Goal: Information Seeking & Learning: Find specific page/section

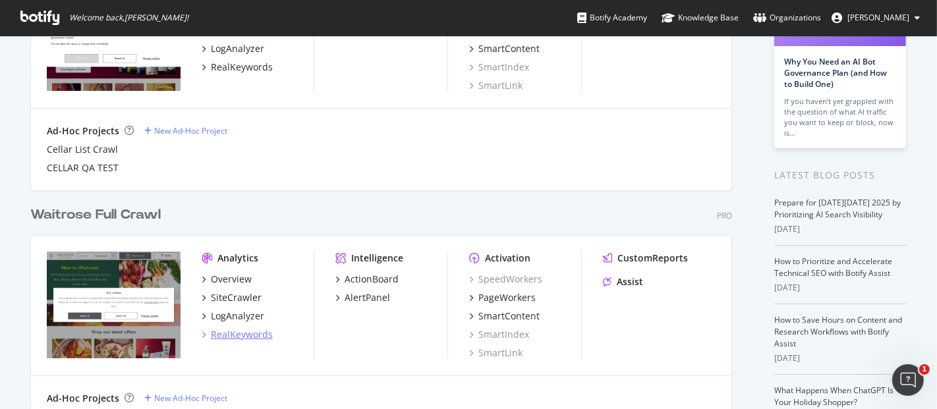
click at [257, 331] on div "RealKeywords" at bounding box center [242, 334] width 62 height 13
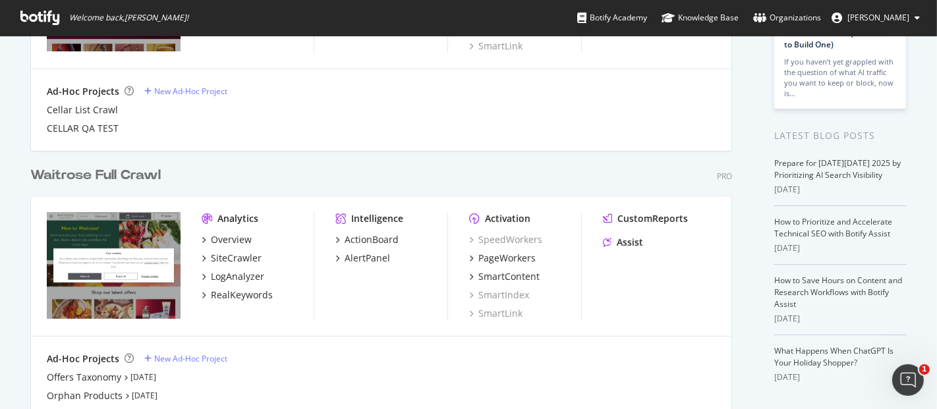
scroll to position [215, 0]
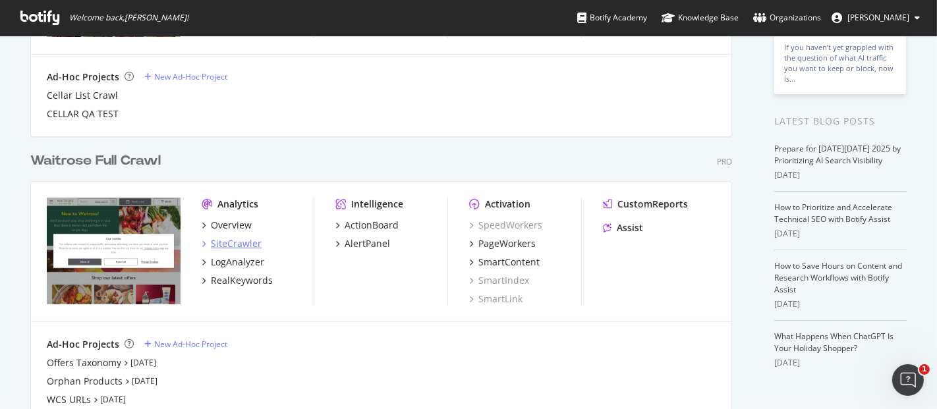
click at [240, 242] on div "SiteCrawler" at bounding box center [236, 243] width 51 height 13
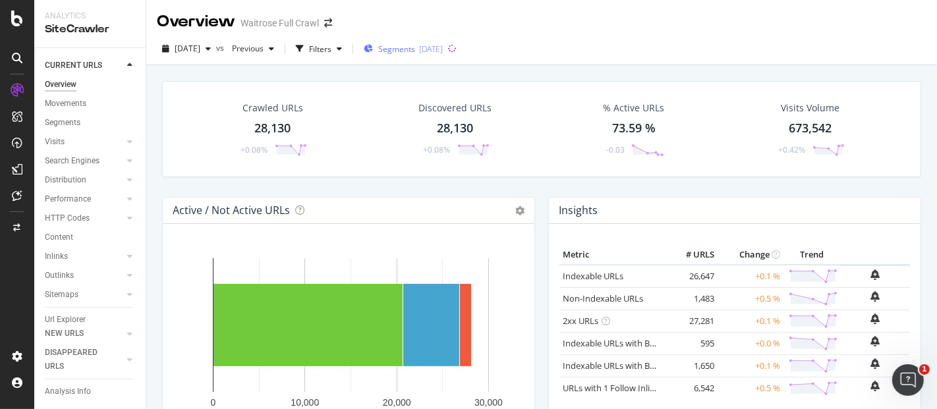
click at [415, 47] on span "Segments" at bounding box center [396, 48] width 37 height 11
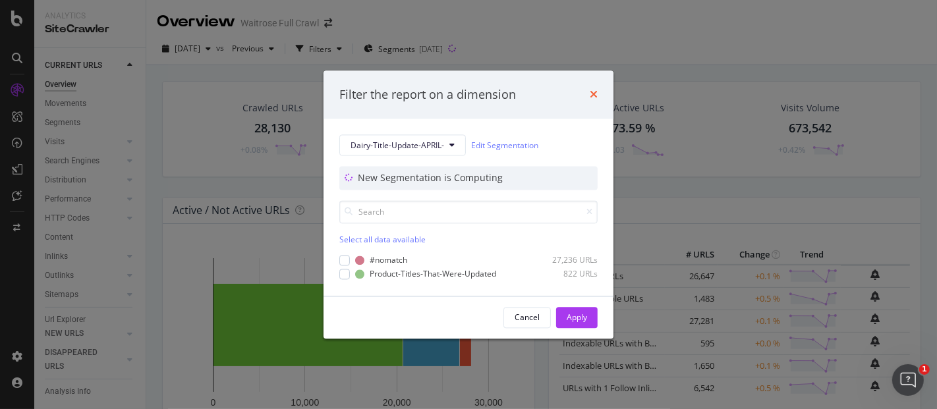
click at [594, 95] on icon "times" at bounding box center [594, 95] width 8 height 11
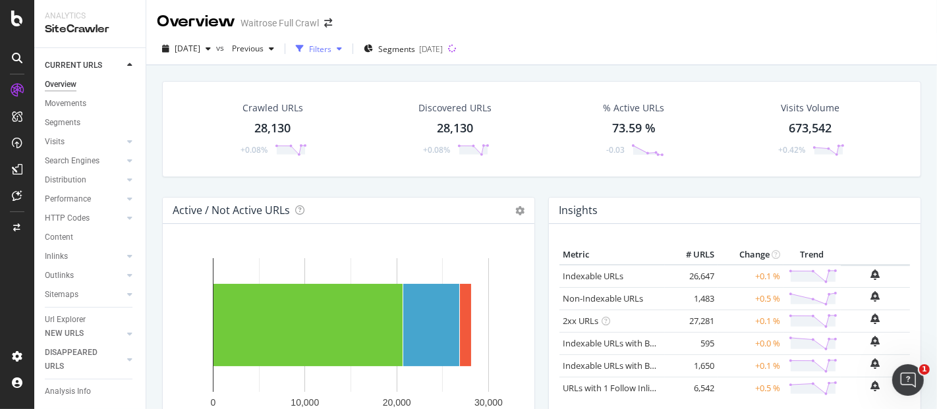
click at [331, 47] on div "Filters" at bounding box center [320, 48] width 22 height 11
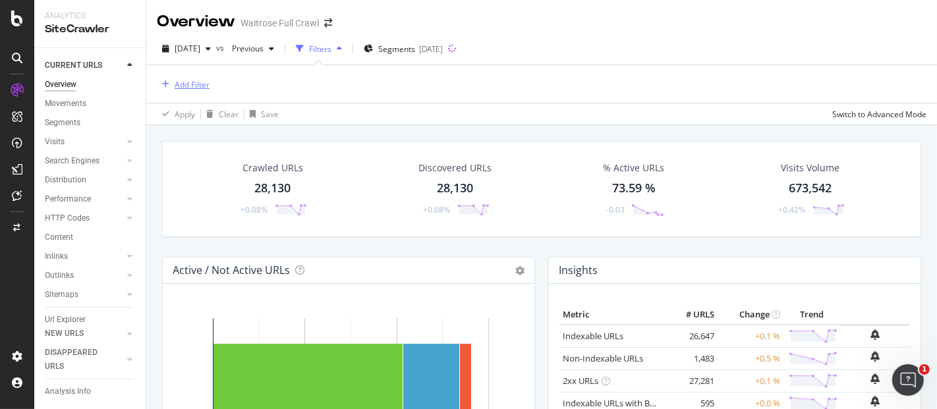
click at [194, 86] on div "Add Filter" at bounding box center [192, 84] width 35 height 11
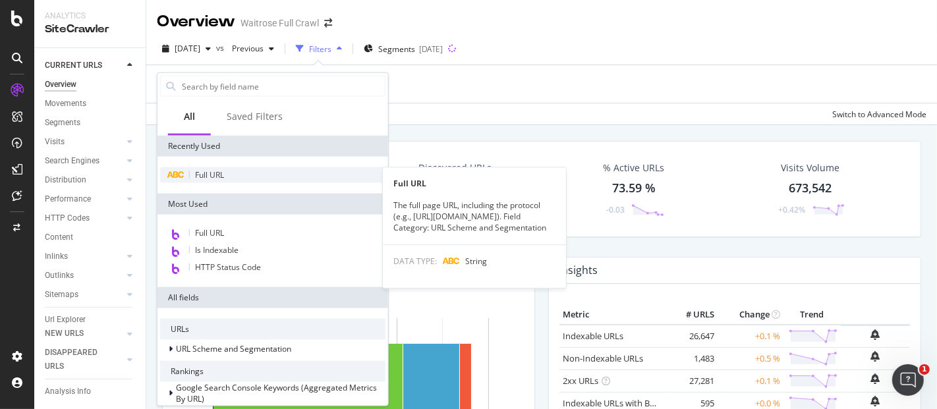
click at [200, 176] on span "Full URL" at bounding box center [209, 174] width 29 height 11
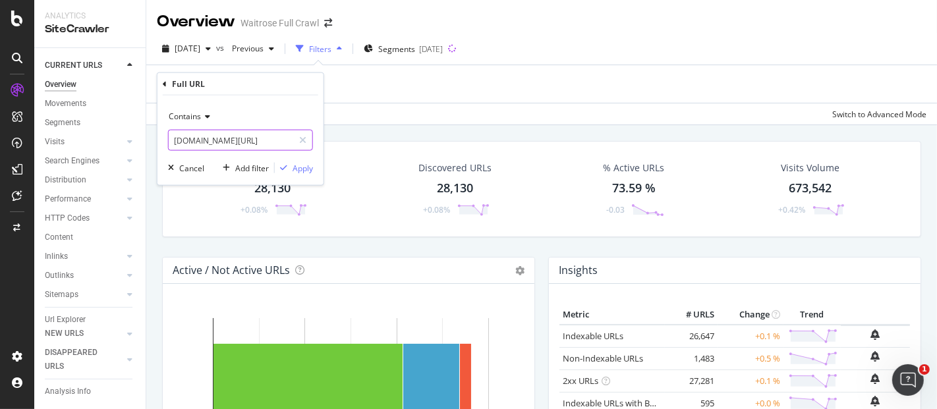
click at [242, 140] on input "[DOMAIN_NAME][URL]" at bounding box center [231, 140] width 125 height 21
paste input "[URL][DOMAIN_NAME]"
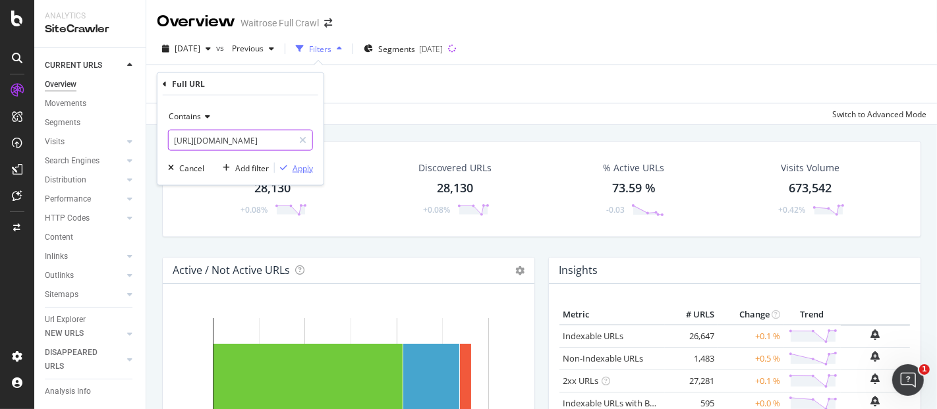
type input "[URL][DOMAIN_NAME]"
click at [300, 166] on div "Apply" at bounding box center [303, 167] width 20 height 11
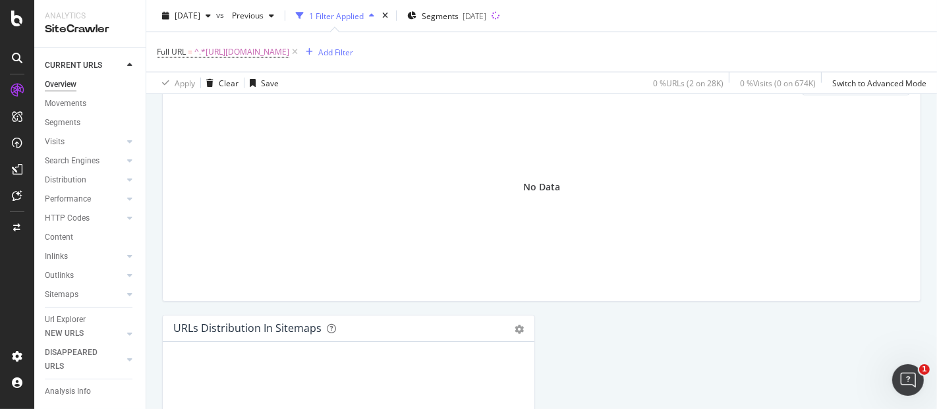
scroll to position [1335, 0]
click at [79, 315] on div "Url Explorer" at bounding box center [65, 320] width 41 height 14
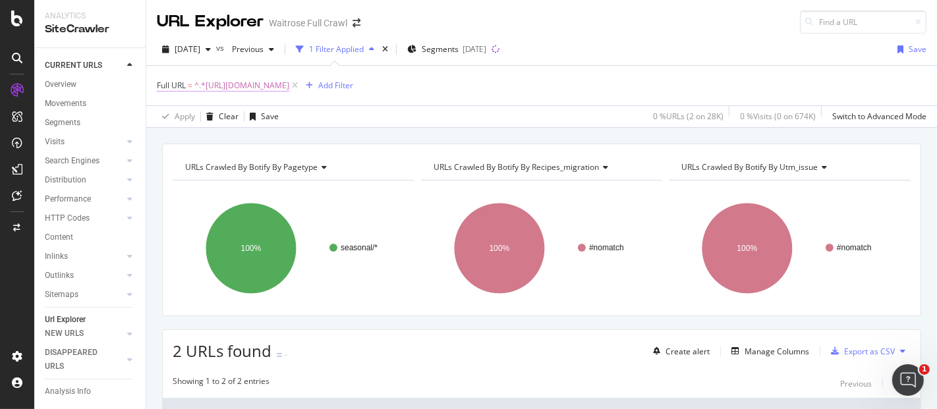
click at [186, 84] on span "Full URL = ^.*[URL][DOMAIN_NAME]" at bounding box center [223, 86] width 132 height 12
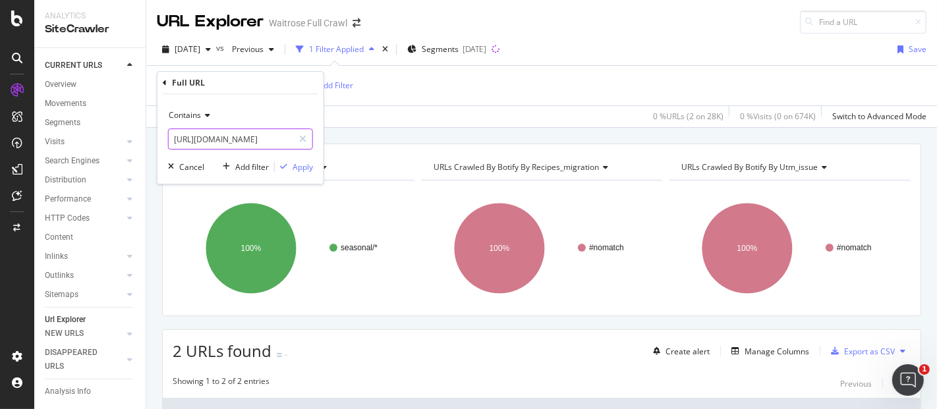
click at [269, 136] on input "[URL][DOMAIN_NAME]" at bounding box center [231, 138] width 125 height 21
type input "/ecom/shop/browse/groceries/mothers_day"
click at [298, 175] on div "Contains /ecom/shop/browse/groceries/mothers_day Cancel Add filter Apply" at bounding box center [240, 139] width 166 height 90
click at [299, 168] on div "Apply" at bounding box center [303, 166] width 20 height 11
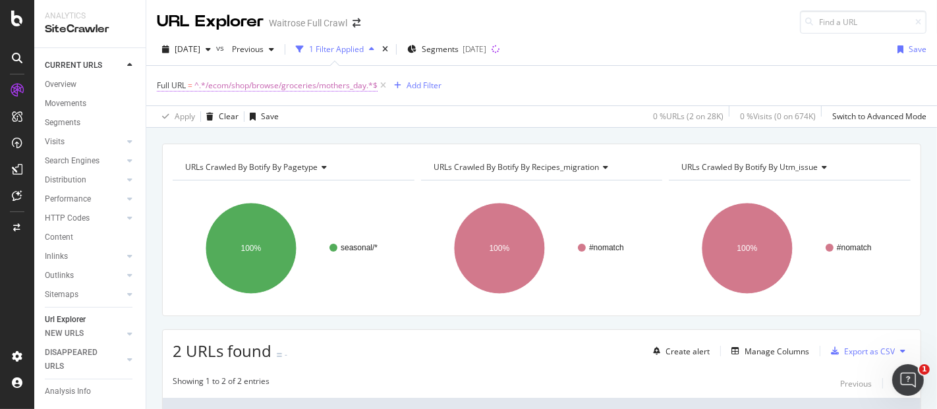
click at [211, 85] on span "^.*/ecom/shop/browse/groceries/mothers_day.*$" at bounding box center [285, 85] width 183 height 18
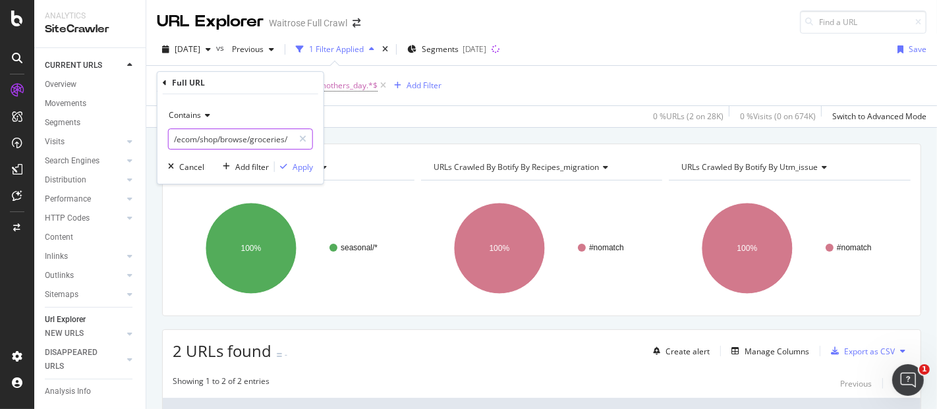
click at [283, 138] on input "/ecom/shop/browse/groceries/mothers_day" at bounding box center [231, 138] width 125 height 21
type input "/mothers_day"
click at [293, 162] on div "Apply" at bounding box center [303, 166] width 20 height 11
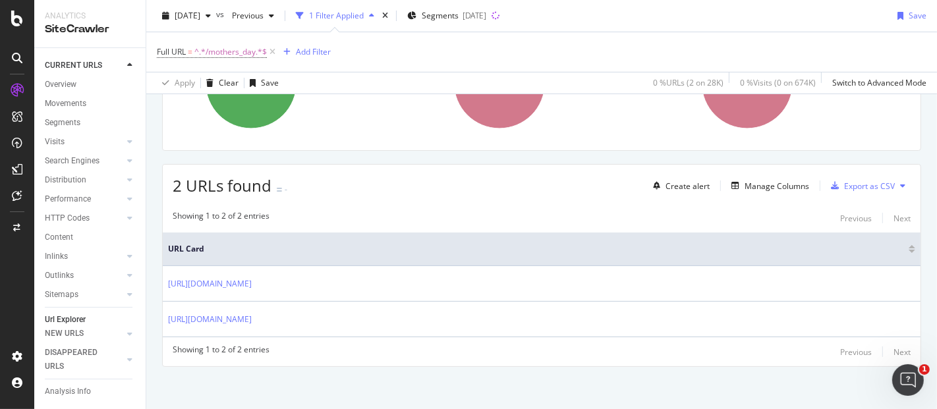
scroll to position [166, 0]
click at [221, 53] on span "^.*/mothers_day.*$" at bounding box center [230, 52] width 72 height 18
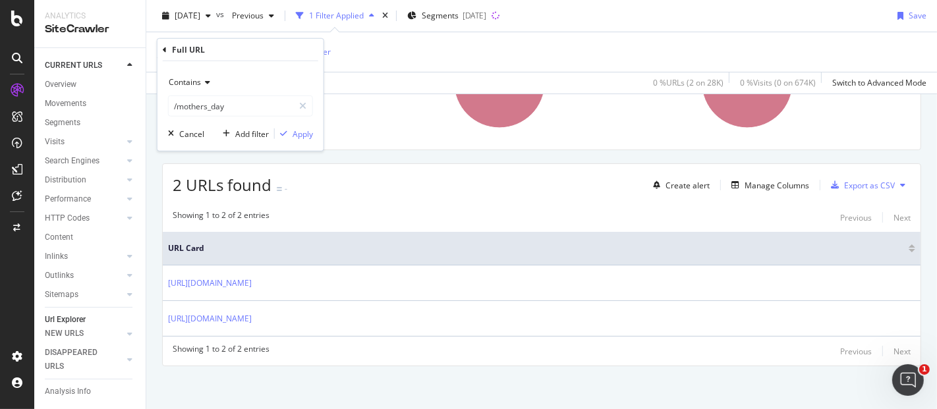
click at [209, 80] on div "Contains" at bounding box center [240, 82] width 145 height 21
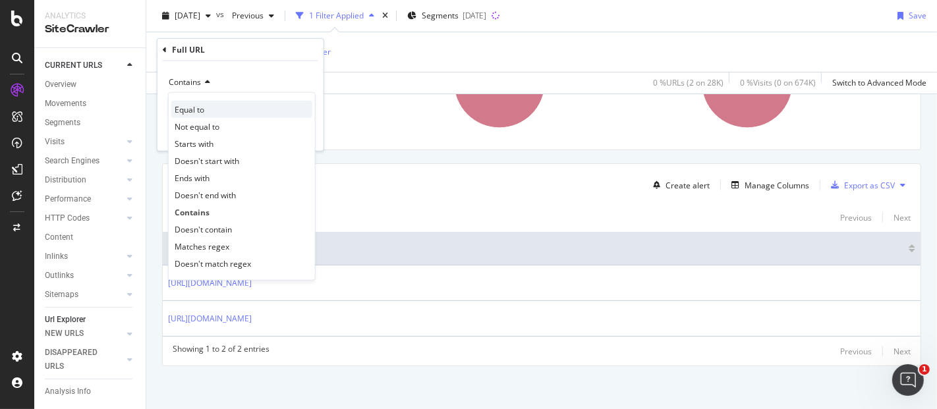
click at [204, 108] on div "Equal to" at bounding box center [241, 109] width 141 height 17
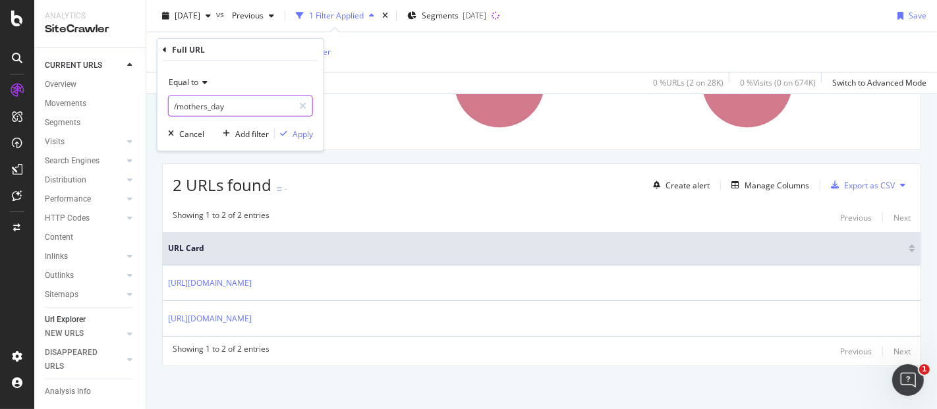
click at [208, 108] on input "/mothers_day" at bounding box center [231, 106] width 125 height 21
paste input "[URL][DOMAIN_NAME]"
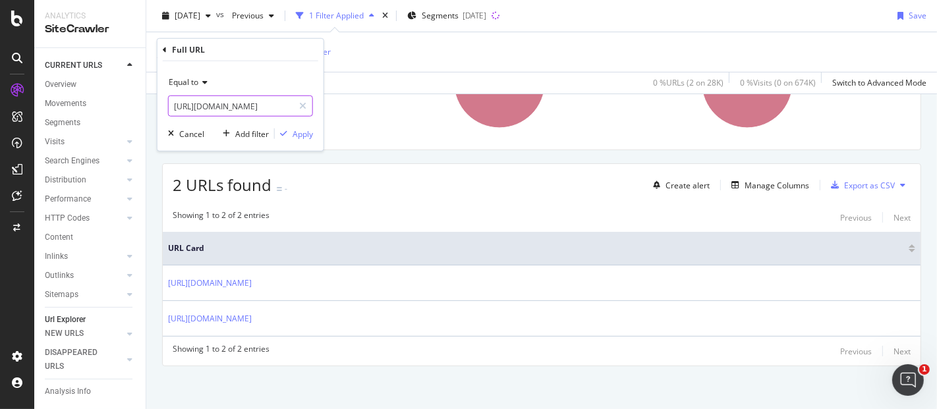
drag, startPoint x: 208, startPoint y: 108, endPoint x: 126, endPoint y: 101, distance: 82.7
click at [126, 101] on body "Analytics SiteCrawler CURRENT URLS Overview Movements Segments Visits Analysis …" at bounding box center [468, 204] width 937 height 409
click at [200, 106] on input "[URL][DOMAIN_NAME]" at bounding box center [231, 106] width 125 height 21
type input "[DOMAIN_NAME][URL]"
click at [294, 130] on div "Apply" at bounding box center [303, 133] width 20 height 11
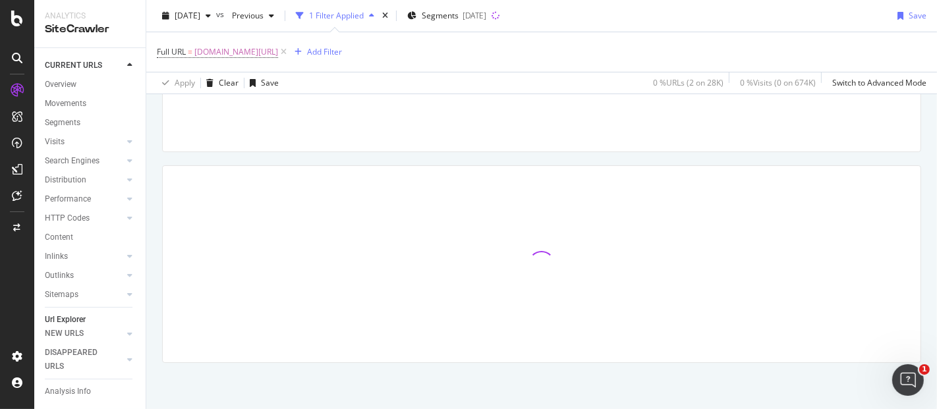
scroll to position [162, 0]
